Goal: Transaction & Acquisition: Purchase product/service

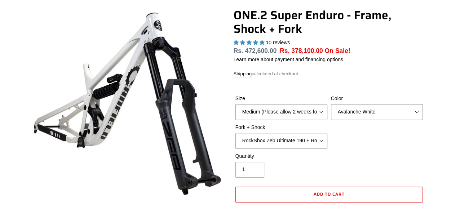
select select "highest-rating"
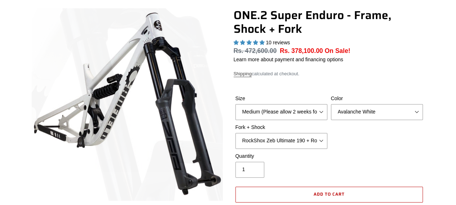
scroll to position [137, 0]
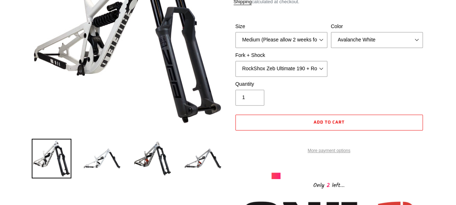
drag, startPoint x: 332, startPoint y: 127, endPoint x: 326, endPoint y: 160, distance: 33.3
click at [326, 154] on link "More payment options" at bounding box center [330, 151] width 188 height 6
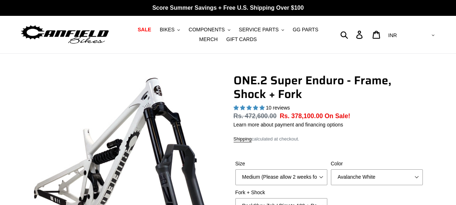
select select "highest-rating"
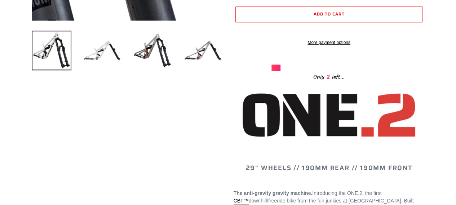
scroll to position [282, 0]
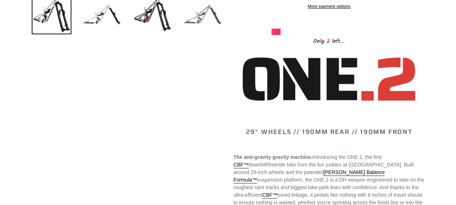
click at [199, 19] on img at bounding box center [203, 15] width 40 height 40
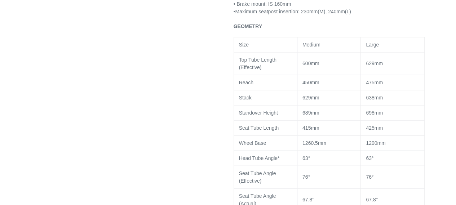
scroll to position [931, 0]
